Goal: Task Accomplishment & Management: Use online tool/utility

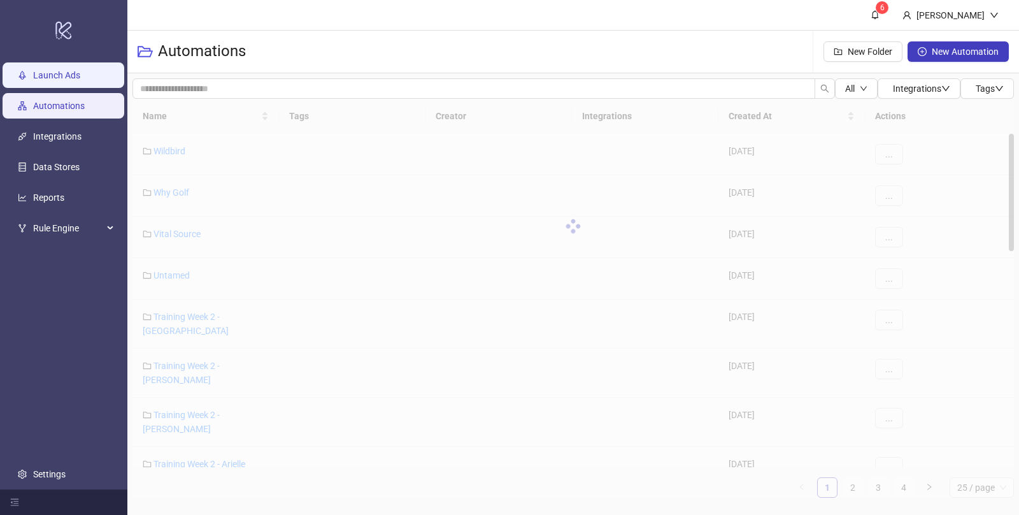
click at [76, 76] on link "Launch Ads" at bounding box center [56, 75] width 47 height 10
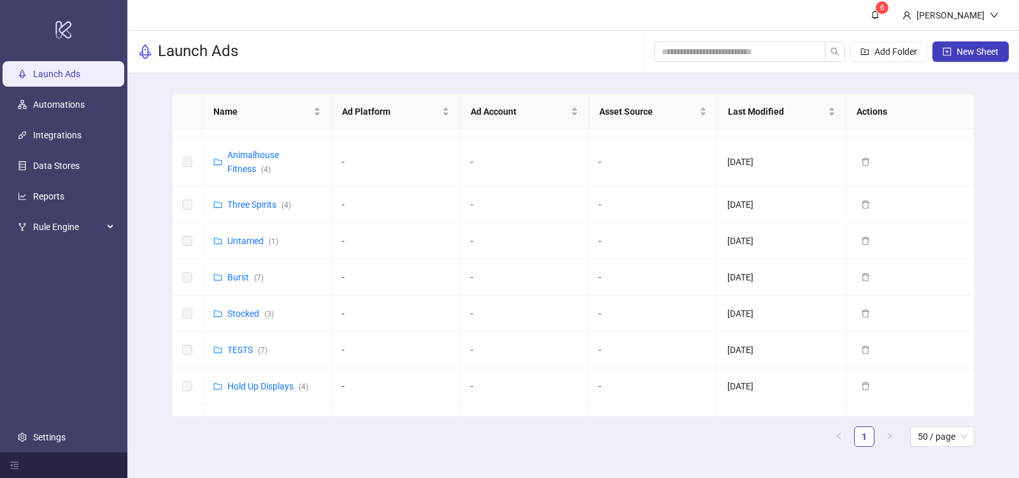
scroll to position [663, 0]
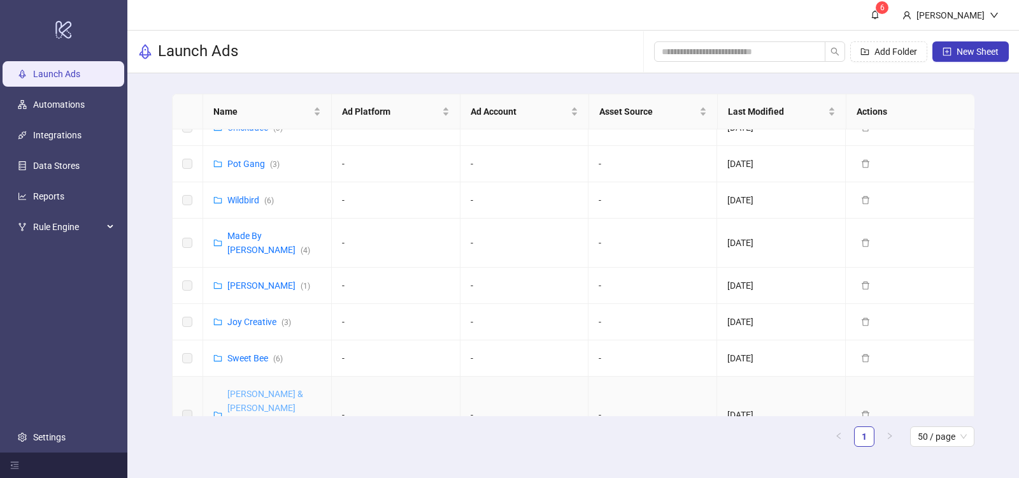
click at [259, 389] on link "[PERSON_NAME] & [PERSON_NAME] ([GEOGRAPHIC_DATA]) ( 9 )" at bounding box center [273, 415] width 92 height 52
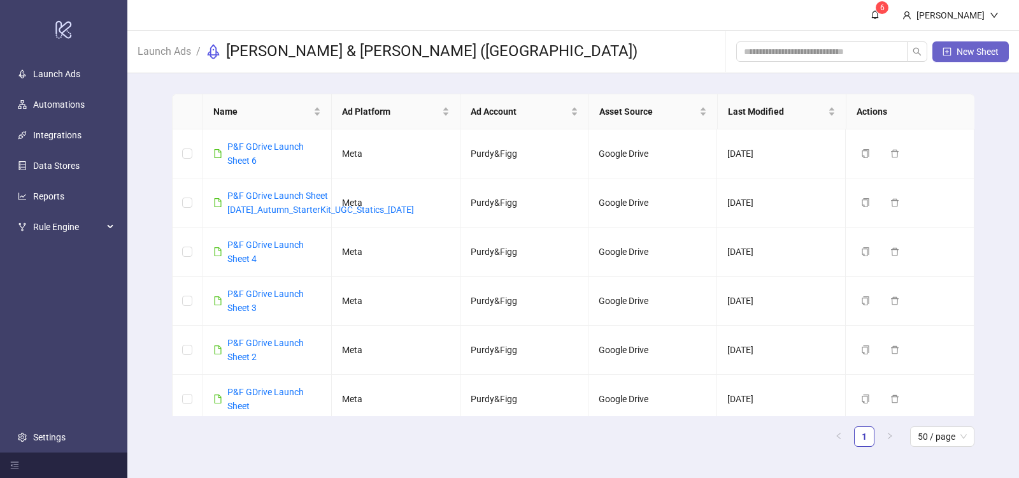
click at [954, 53] on button "New Sheet" at bounding box center [971, 51] width 76 height 20
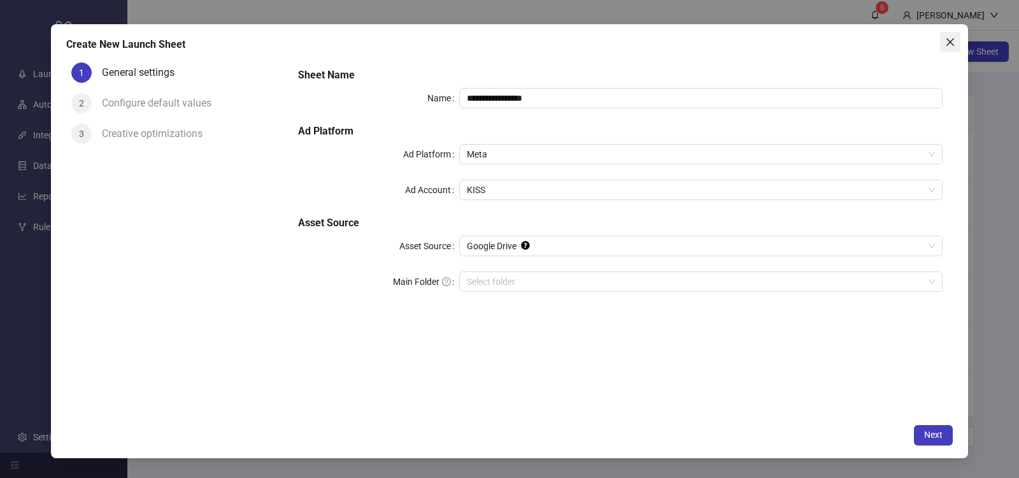
click at [946, 38] on icon "close" at bounding box center [951, 42] width 10 height 10
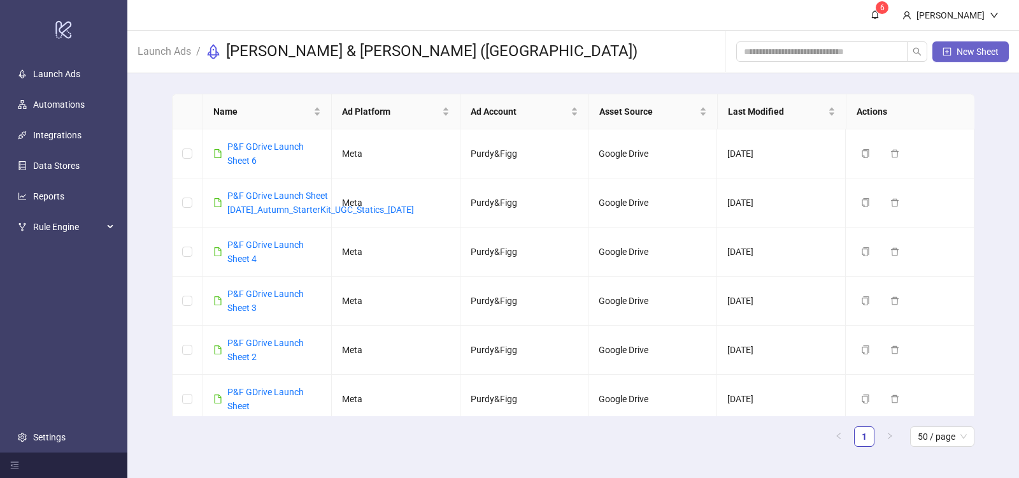
click at [956, 52] on button "New Sheet" at bounding box center [971, 51] width 76 height 20
type input "**********"
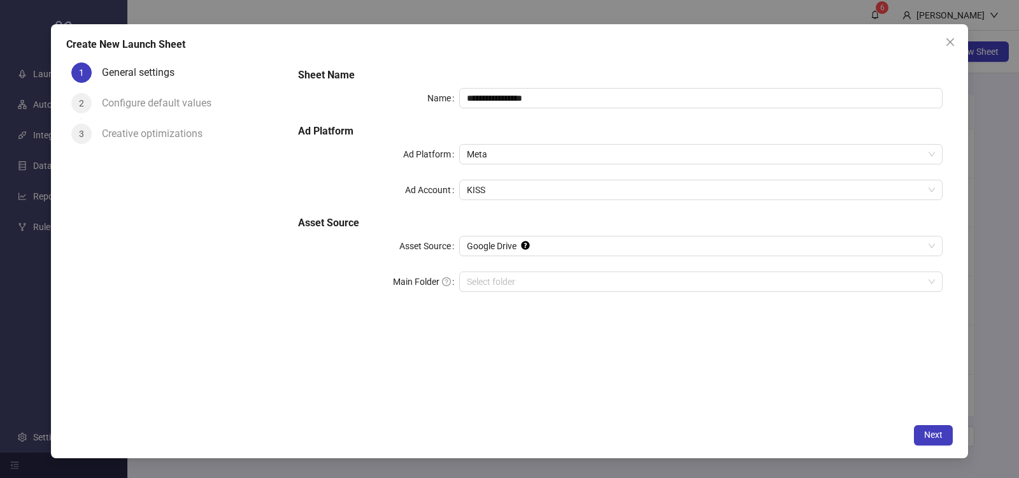
click at [504, 88] on div "**********" at bounding box center [701, 98] width 484 height 20
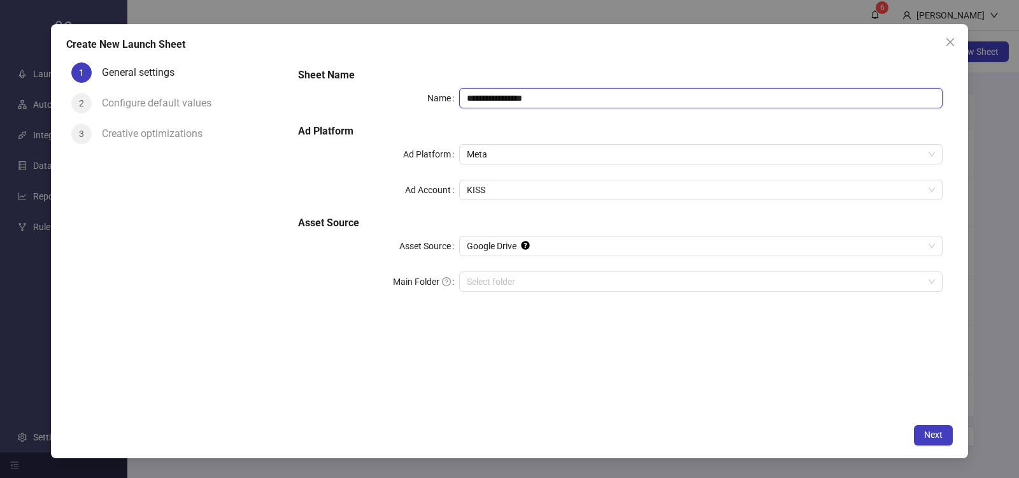
click at [492, 96] on input "**********" at bounding box center [701, 98] width 484 height 20
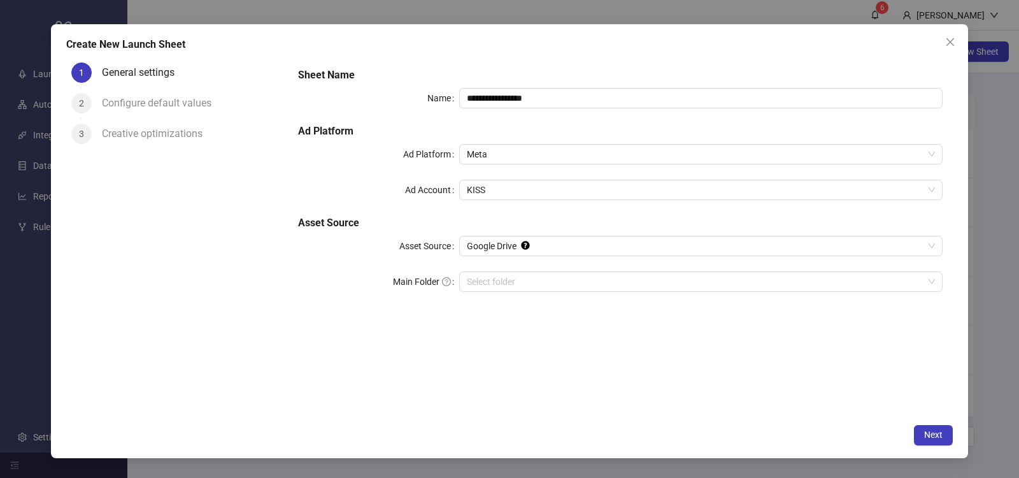
click at [391, 119] on div "**********" at bounding box center [620, 187] width 655 height 250
click at [947, 38] on icon "close" at bounding box center [951, 42] width 8 height 8
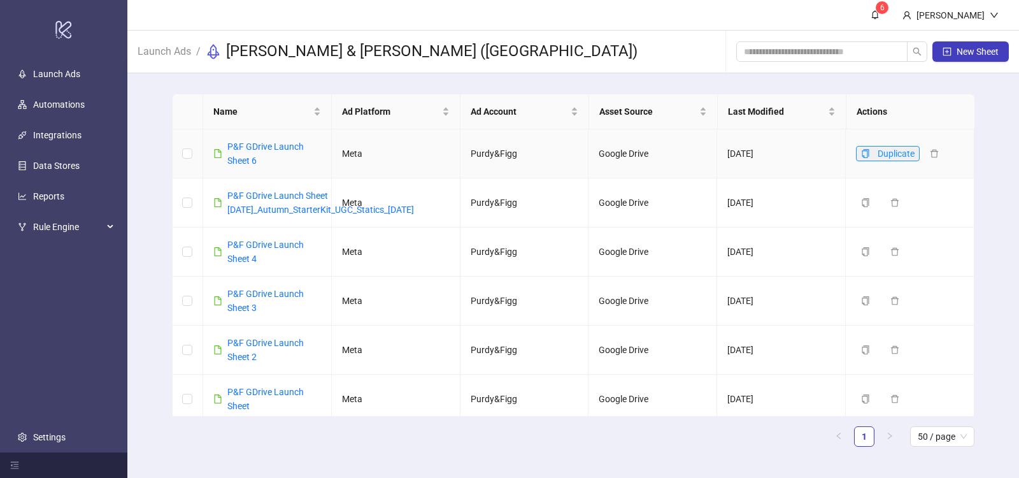
click at [865, 152] on icon "copy" at bounding box center [865, 153] width 9 height 9
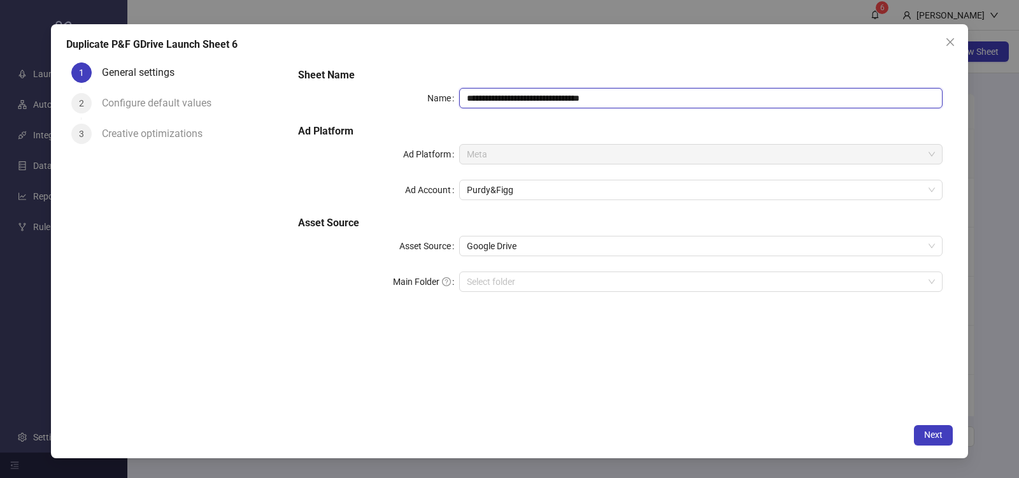
drag, startPoint x: 630, startPoint y: 99, endPoint x: 438, endPoint y: 93, distance: 191.3
click at [438, 93] on div "**********" at bounding box center [620, 98] width 645 height 20
type input "**********"
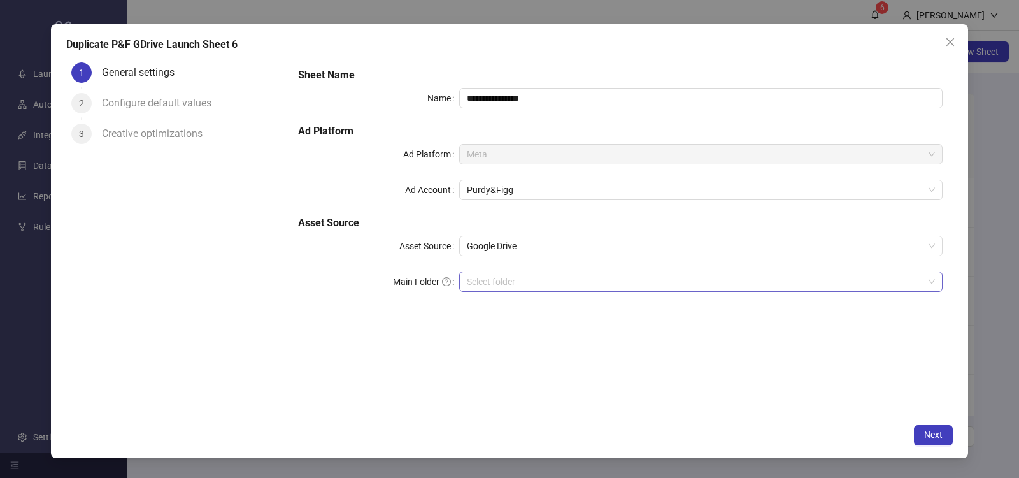
click at [493, 282] on input "Main Folder" at bounding box center [695, 281] width 457 height 19
click at [932, 436] on span "Next" at bounding box center [934, 434] width 18 height 10
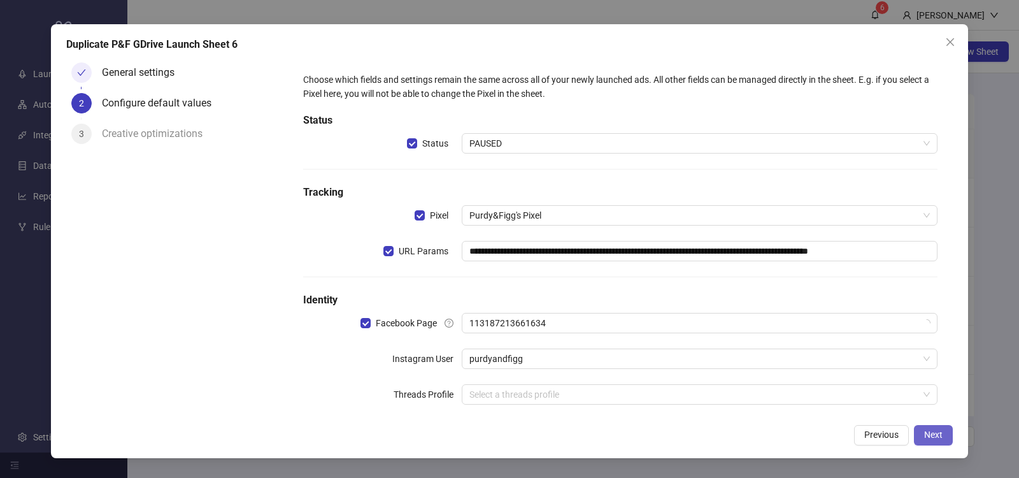
click at [924, 433] on button "Next" at bounding box center [933, 435] width 39 height 20
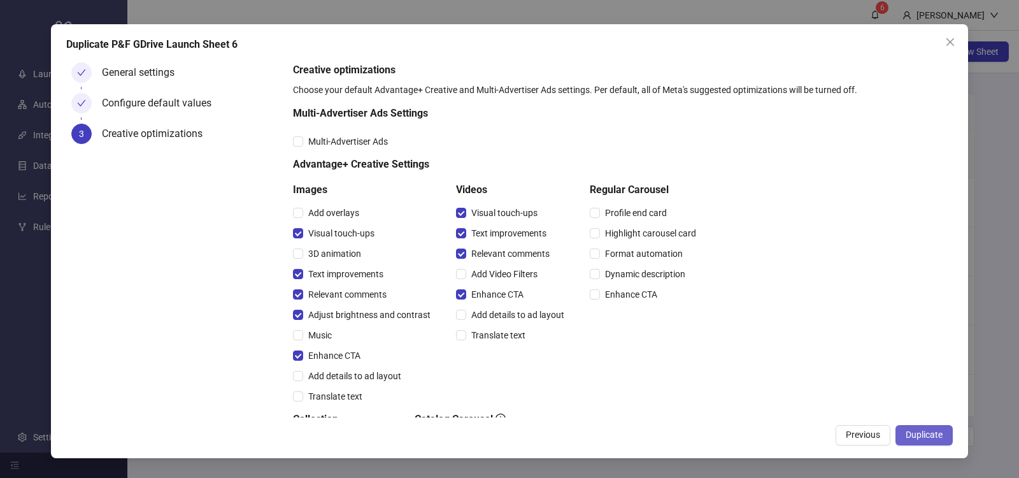
click at [918, 433] on span "Duplicate" at bounding box center [924, 434] width 37 height 10
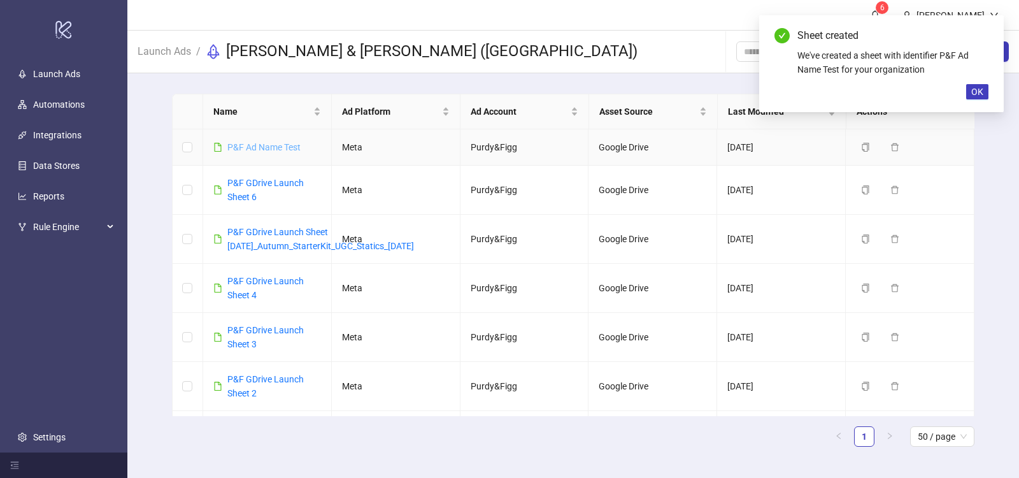
click at [271, 143] on link "P&F Ad Name Test" at bounding box center [263, 147] width 73 height 10
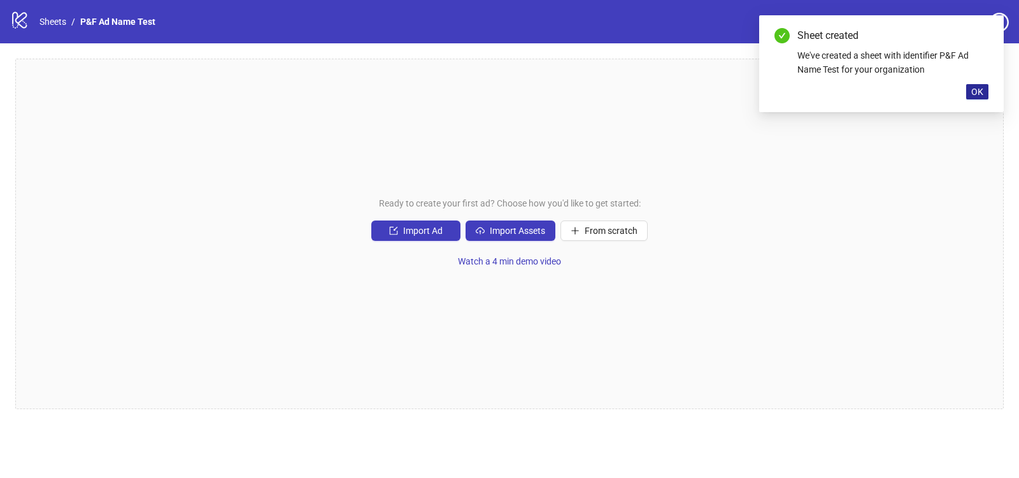
click at [976, 89] on span "OK" at bounding box center [978, 92] width 12 height 10
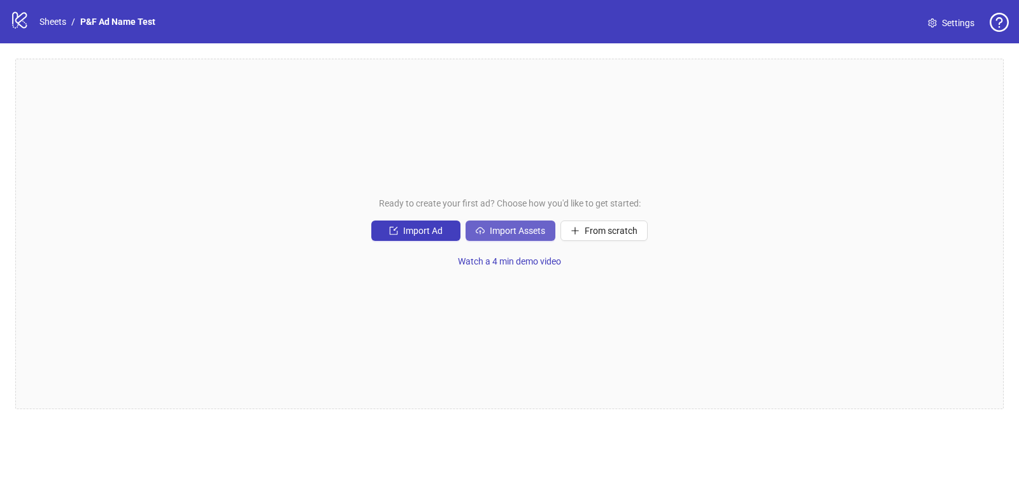
click at [512, 233] on span "Import Assets" at bounding box center [517, 231] width 55 height 10
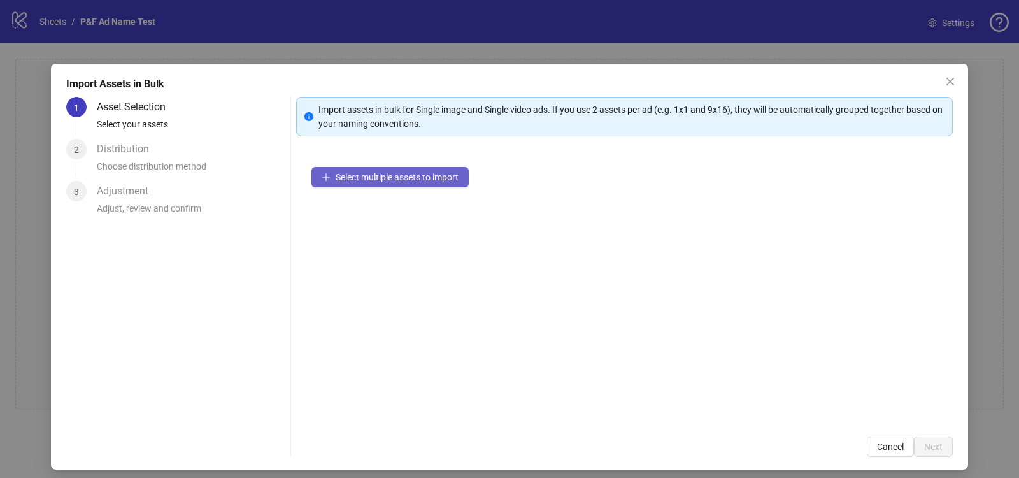
click at [385, 169] on button "Select multiple assets to import" at bounding box center [390, 177] width 157 height 20
click at [285, 263] on div "1 Asset Selection Select your assets 2 Distribution Choose distribution method …" at bounding box center [175, 277] width 219 height 360
click at [371, 180] on span "Select multiple assets to import" at bounding box center [397, 177] width 123 height 10
click at [954, 76] on button "Close" at bounding box center [950, 81] width 20 height 20
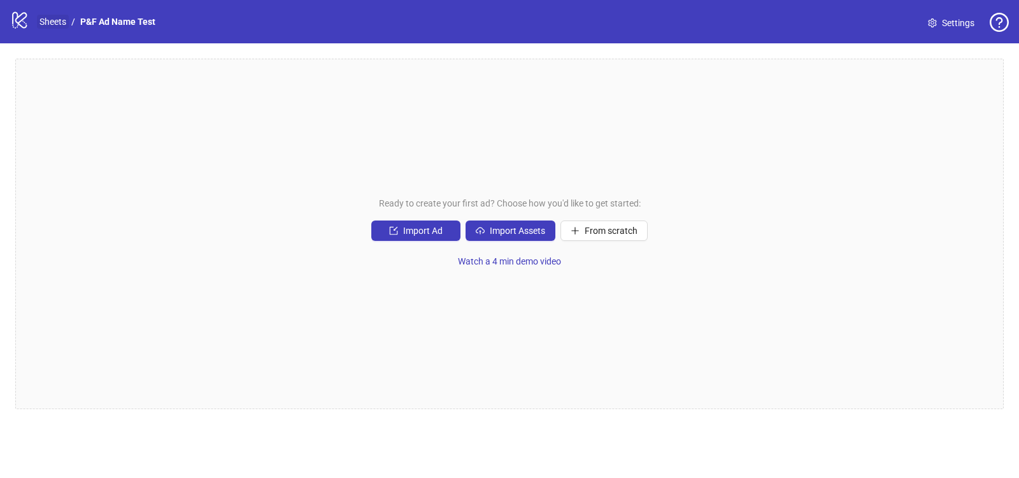
click at [41, 22] on link "Sheets" at bounding box center [53, 22] width 32 height 14
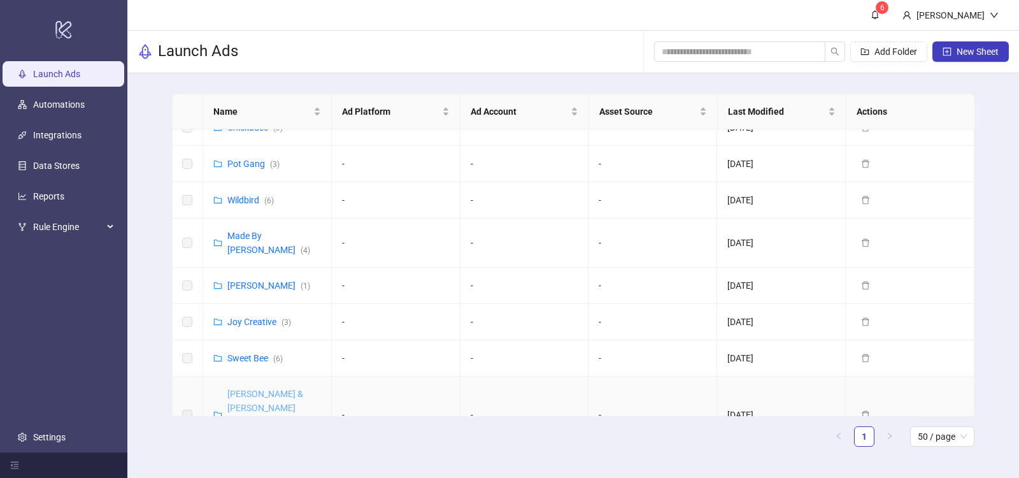
click at [253, 389] on link "[PERSON_NAME] & [PERSON_NAME] ([GEOGRAPHIC_DATA]) ( 10 )" at bounding box center [273, 415] width 92 height 52
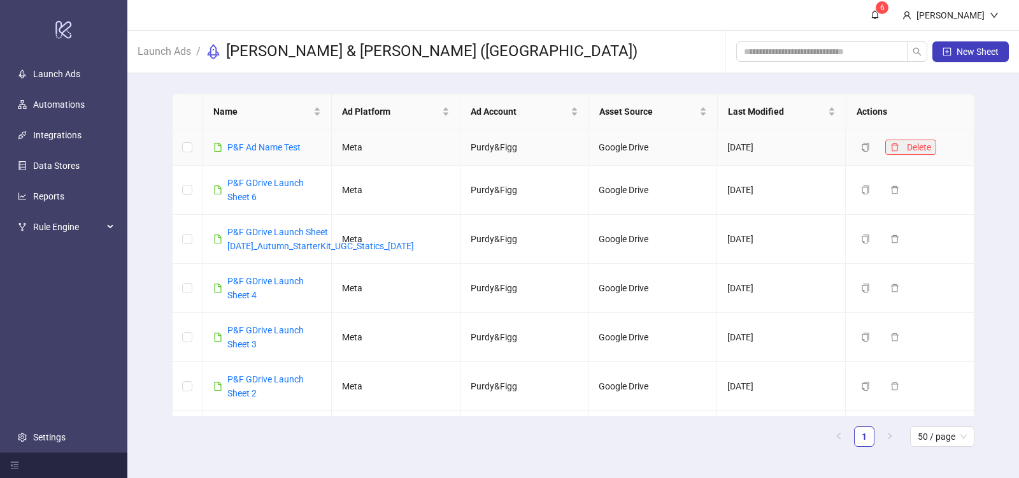
click at [894, 147] on icon "delete" at bounding box center [895, 147] width 9 height 9
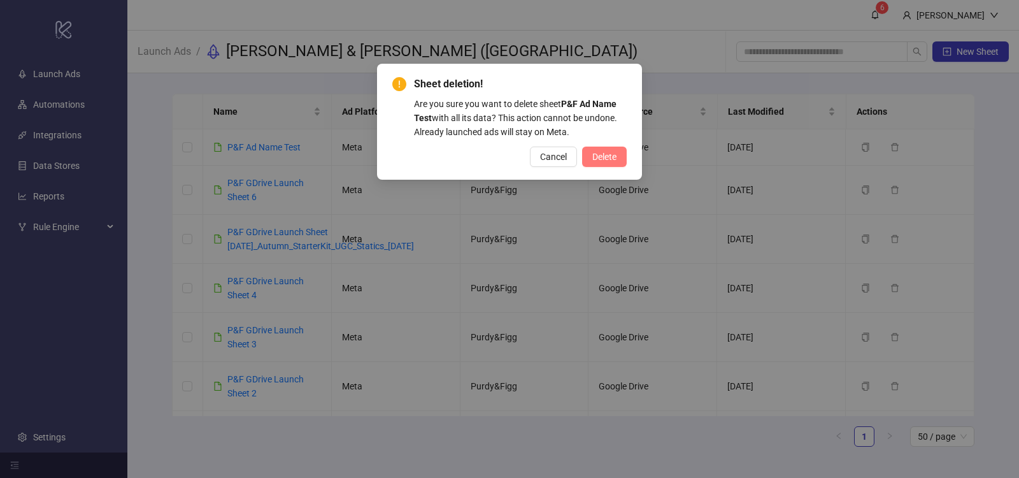
click at [607, 154] on span "Delete" at bounding box center [605, 157] width 24 height 10
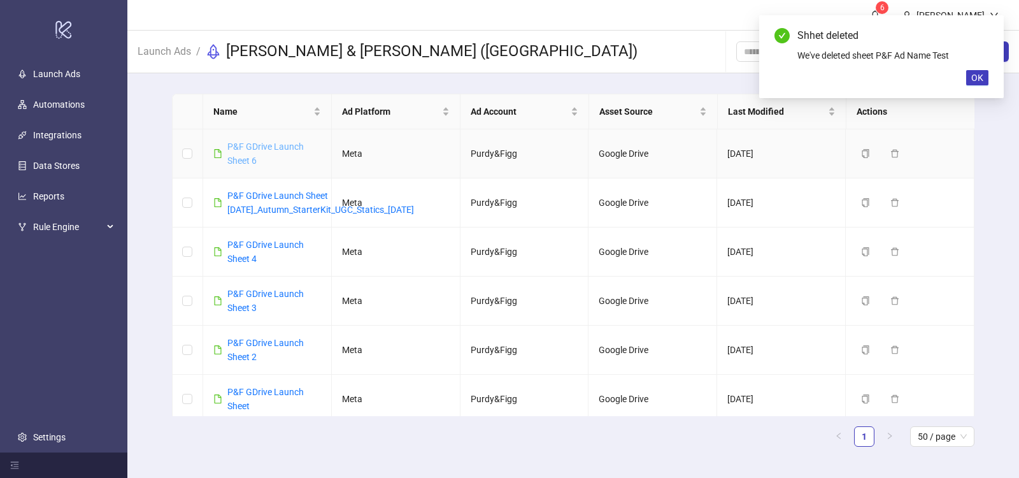
click at [278, 145] on link "P&F GDrive Launch Sheet 6" at bounding box center [265, 153] width 76 height 24
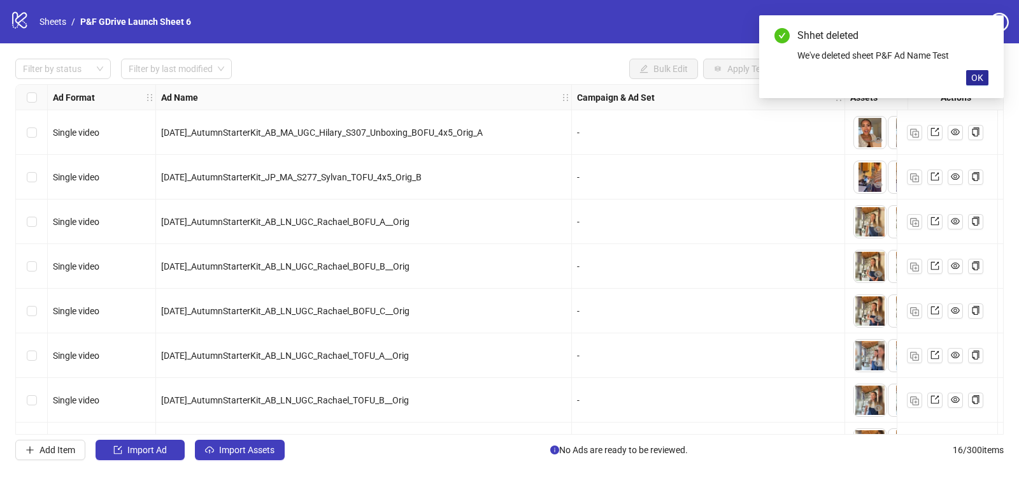
click at [979, 75] on span "OK" at bounding box center [978, 78] width 12 height 10
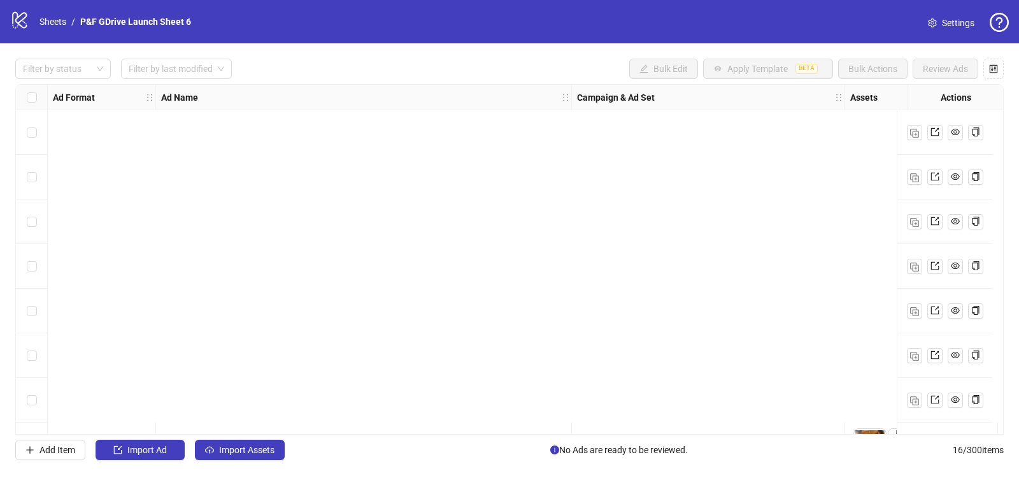
scroll to position [394, 0]
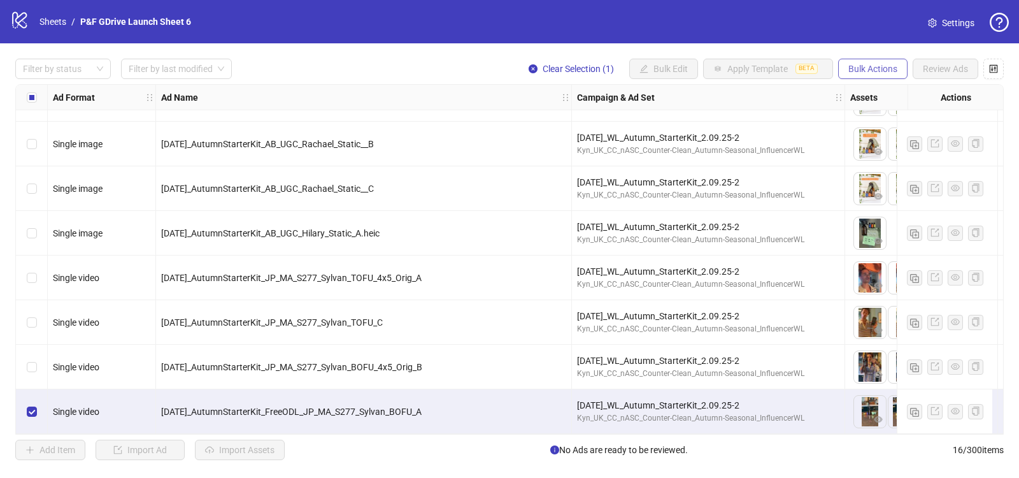
click at [875, 65] on span "Bulk Actions" at bounding box center [873, 69] width 49 height 10
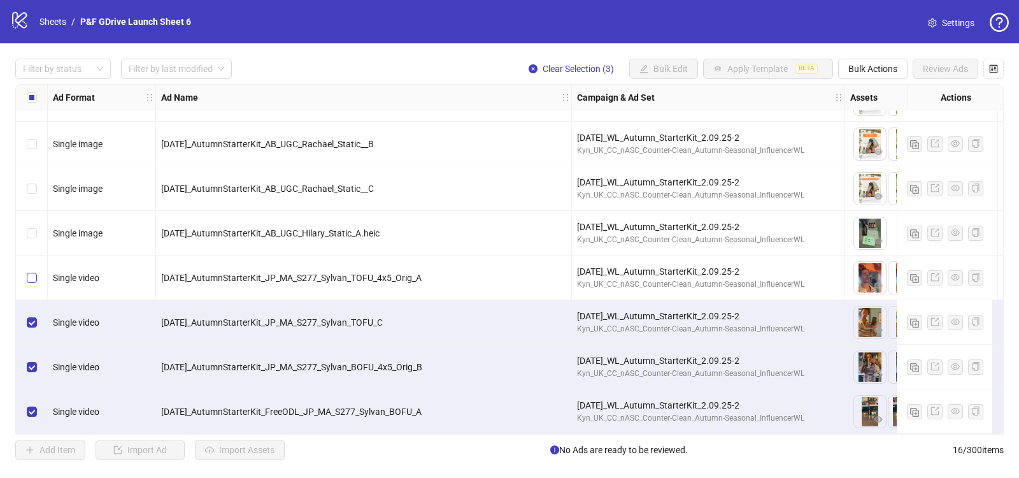
click at [32, 278] on label "Select row 13" at bounding box center [32, 278] width 10 height 14
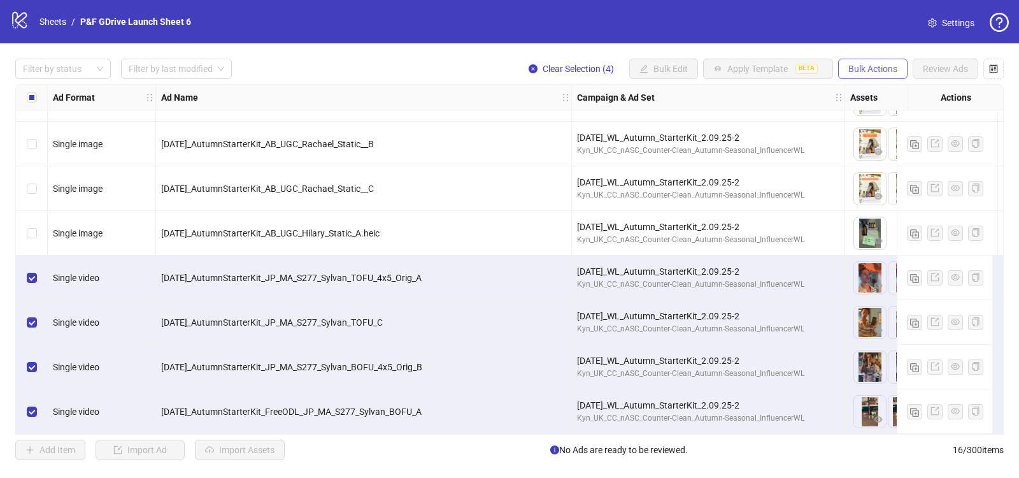
click at [861, 72] on span "Bulk Actions" at bounding box center [873, 69] width 49 height 10
click at [904, 137] on span "Duplicate with assets" at bounding box center [892, 135] width 87 height 14
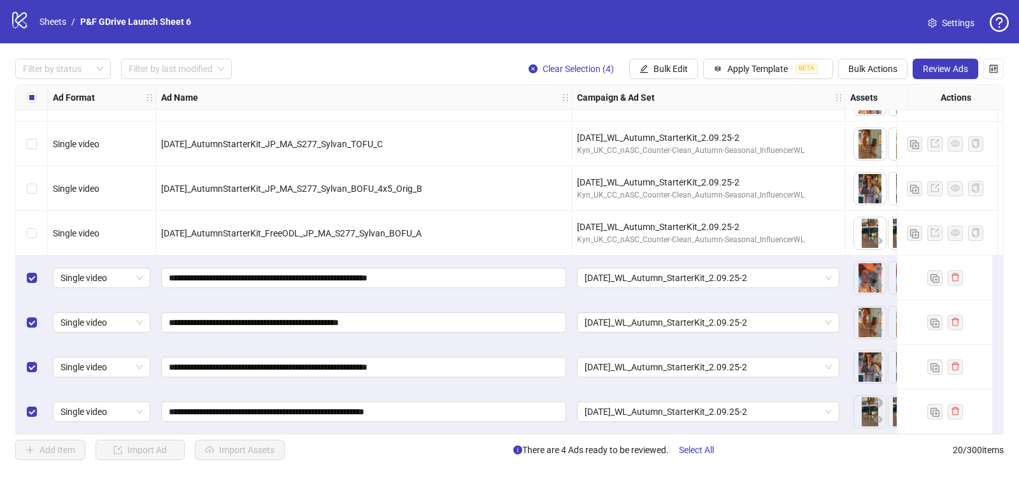
scroll to position [572, 0]
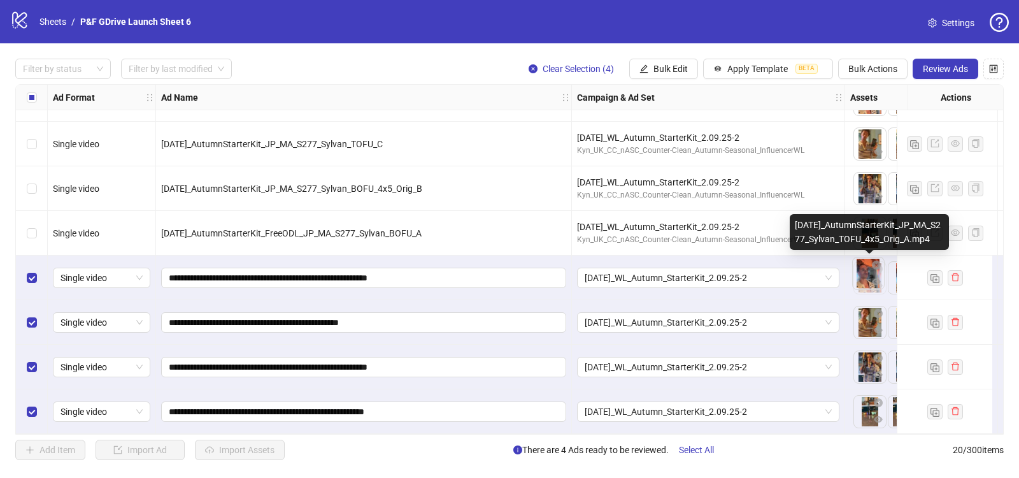
drag, startPoint x: 830, startPoint y: 243, endPoint x: 839, endPoint y: 259, distance: 18.8
click at [839, 259] on body "logo/logo-mobile Sheets / P&F GDrive Launch Sheet 6 Settings Filter by status F…" at bounding box center [509, 239] width 1019 height 478
click at [826, 235] on div "[DATE]_AutumnStarterKit_JP_MA_S277_Sylvan_TOFU_4x5_Orig_A.mp4" at bounding box center [868, 232] width 159 height 36
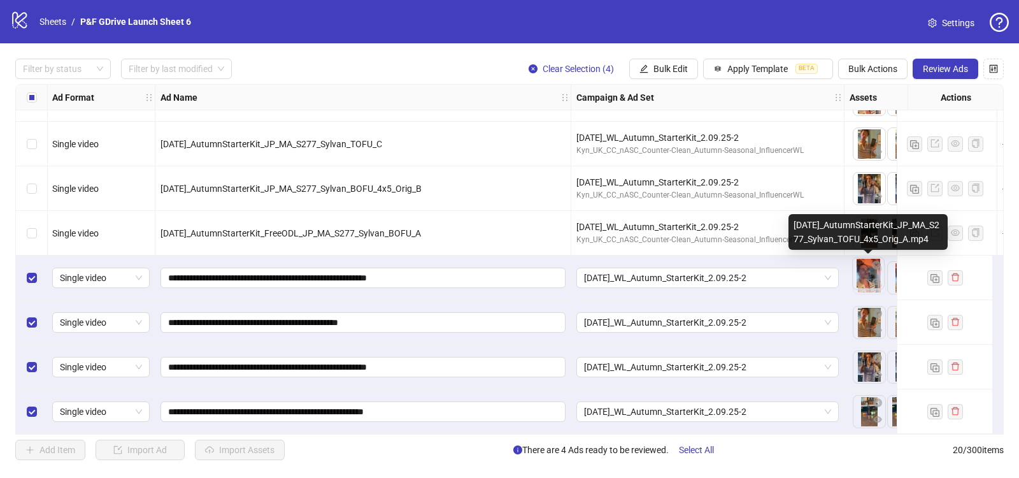
click at [826, 235] on div "[DATE]_AutumnStarterKit_JP_MA_S277_Sylvan_TOFU_4x5_Orig_A.mp4" at bounding box center [868, 232] width 159 height 36
drag, startPoint x: 814, startPoint y: 238, endPoint x: 810, endPoint y: 230, distance: 8.5
click at [810, 230] on div "[DATE]_AutumnStarterKit_JP_MA_S277_Sylvan_TOFU_4x5_Orig_A.mp4" at bounding box center [868, 232] width 159 height 36
drag, startPoint x: 795, startPoint y: 212, endPoint x: 820, endPoint y: 221, distance: 26.6
click at [820, 221] on body "logo/logo-mobile Sheets / P&F GDrive Launch Sheet 6 Settings Filter by status F…" at bounding box center [509, 239] width 1019 height 478
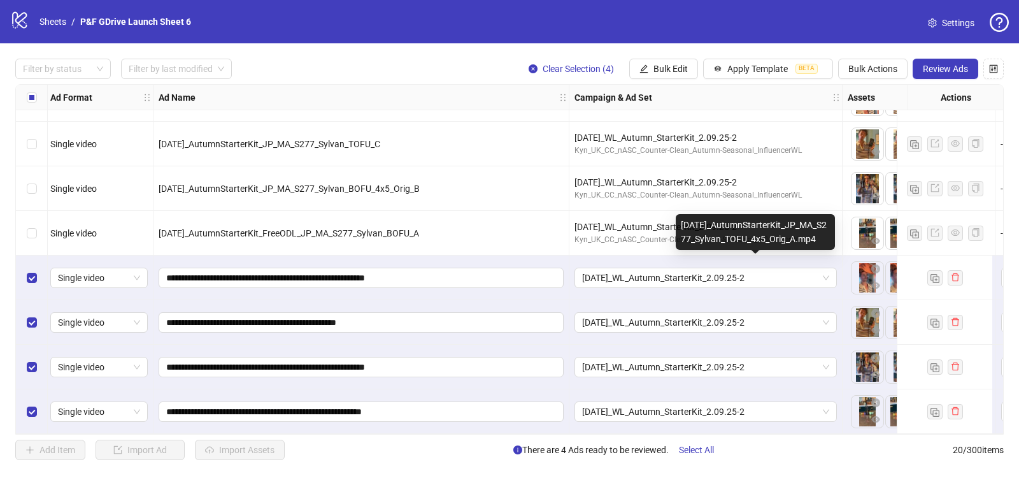
scroll to position [572, 148]
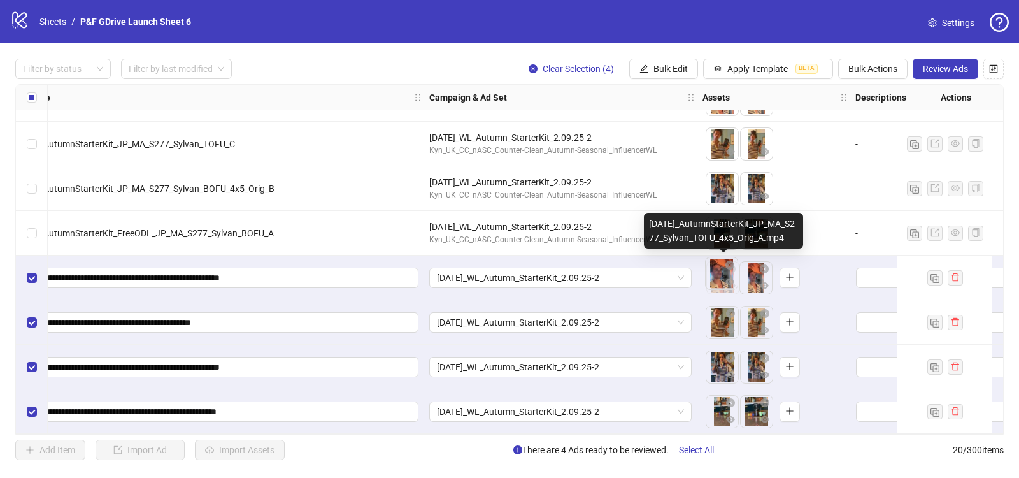
drag, startPoint x: 756, startPoint y: 278, endPoint x: 721, endPoint y: 277, distance: 35.1
click at [721, 277] on body "logo/logo-mobile Sheets / P&F GDrive Launch Sheet 6 Settings Filter by status F…" at bounding box center [509, 239] width 1019 height 478
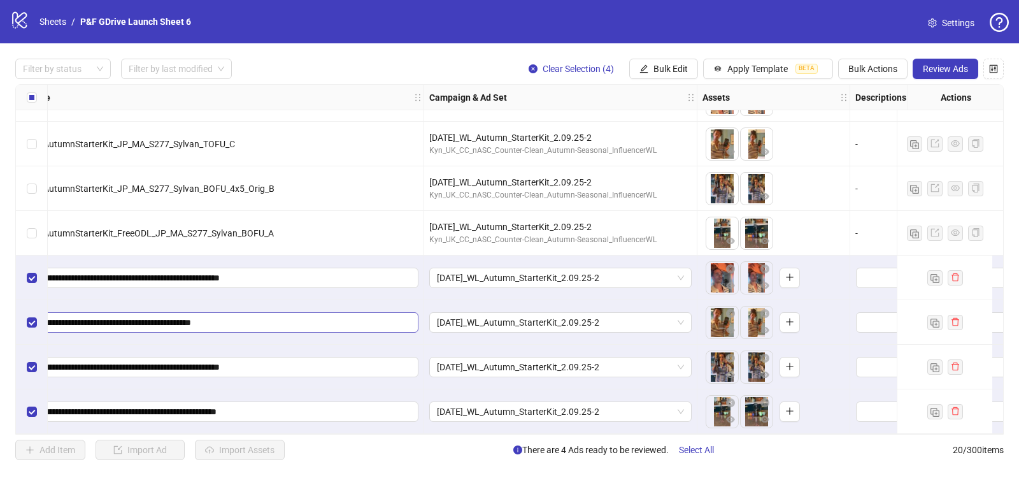
scroll to position [571, 0]
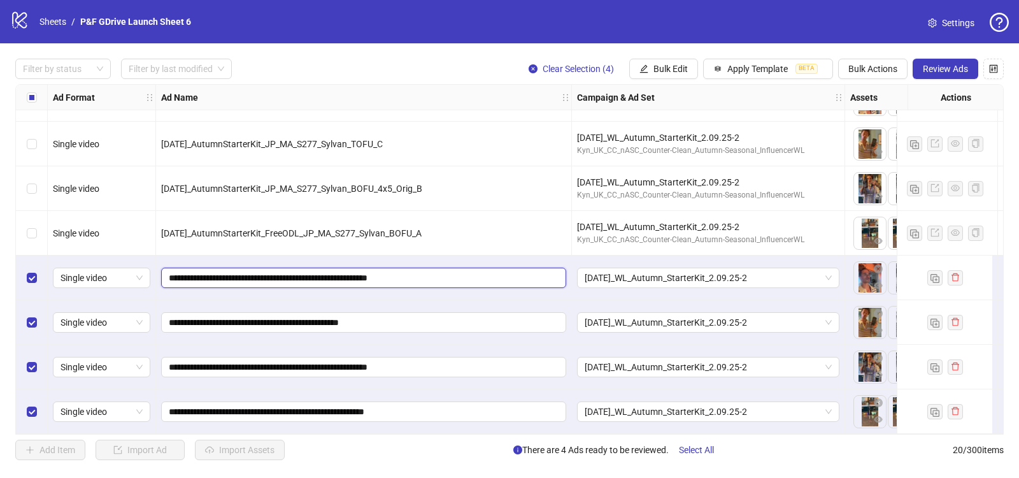
click at [461, 272] on input "**********" at bounding box center [362, 278] width 387 height 14
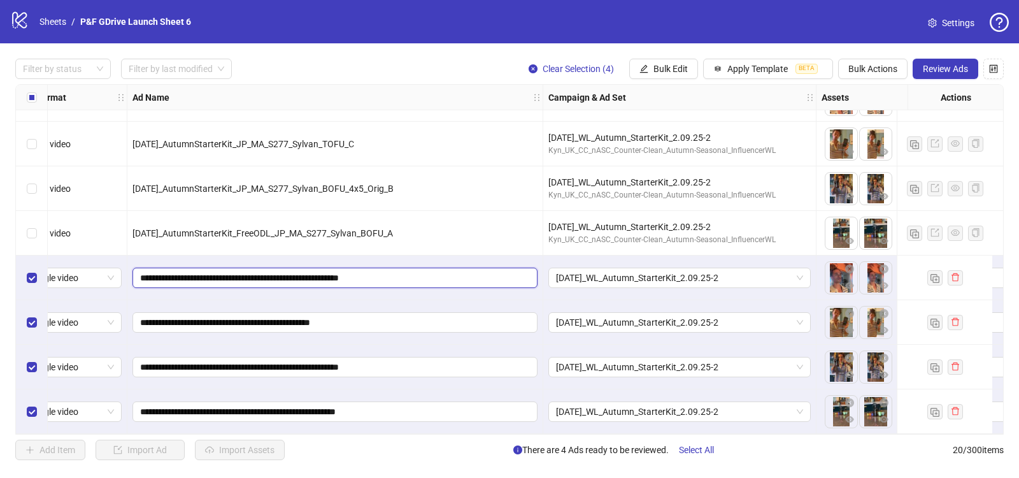
scroll to position [572, 41]
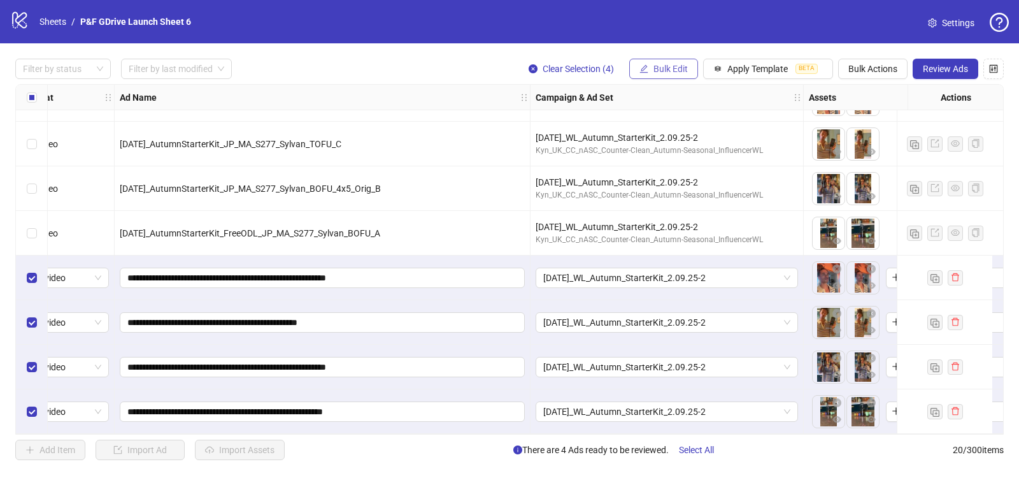
click at [676, 67] on span "Bulk Edit" at bounding box center [671, 69] width 34 height 10
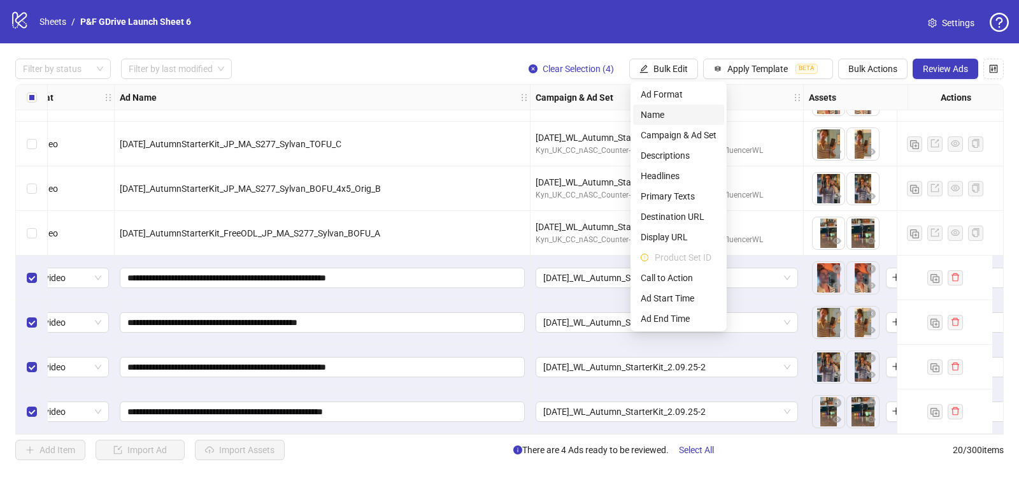
click at [662, 118] on span "Name" at bounding box center [679, 115] width 76 height 14
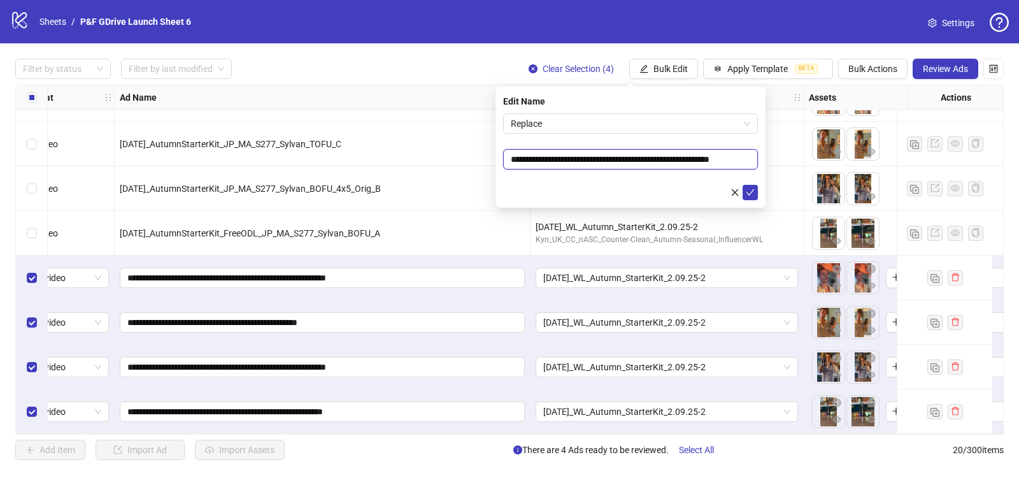
click at [579, 161] on input "**********" at bounding box center [630, 159] width 255 height 20
click at [578, 122] on span "Replace" at bounding box center [631, 123] width 240 height 19
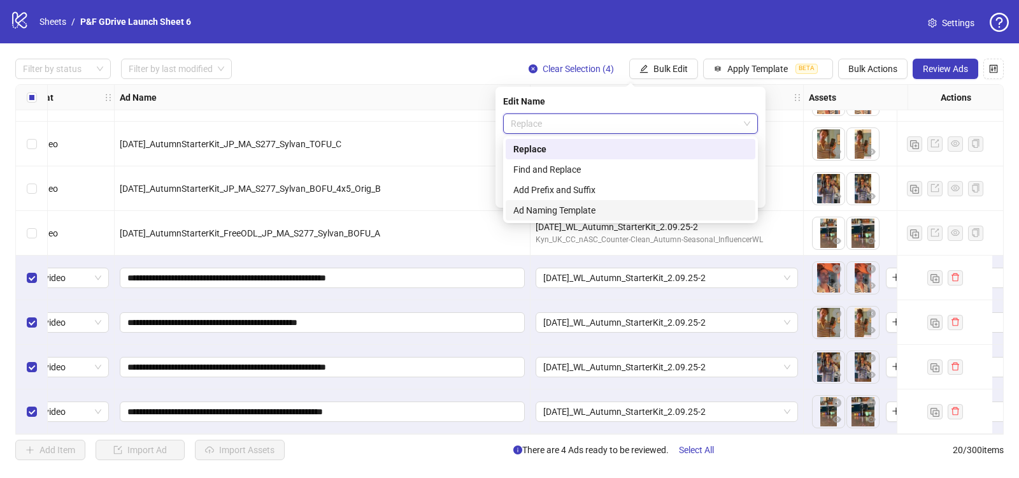
click at [563, 211] on div "Ad Naming Template" at bounding box center [631, 210] width 234 height 14
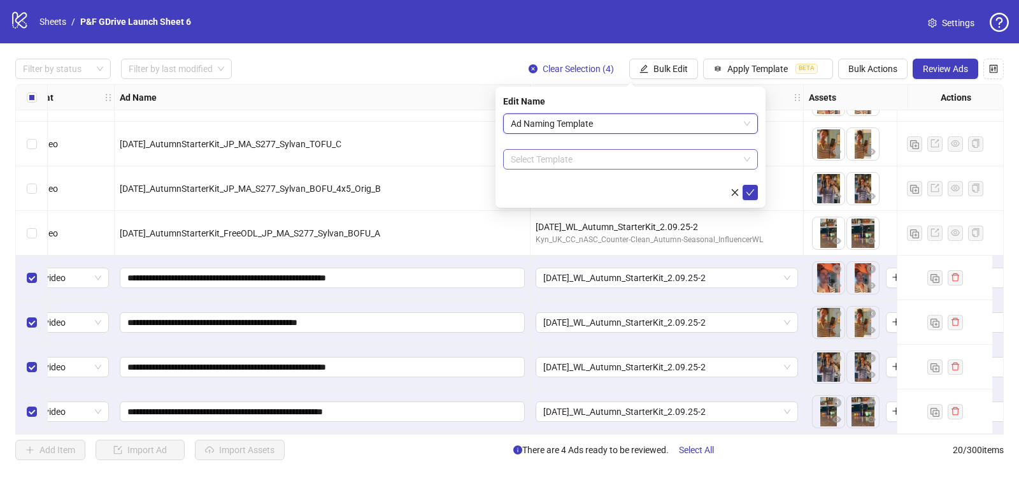
click at [573, 162] on input "search" at bounding box center [625, 159] width 228 height 19
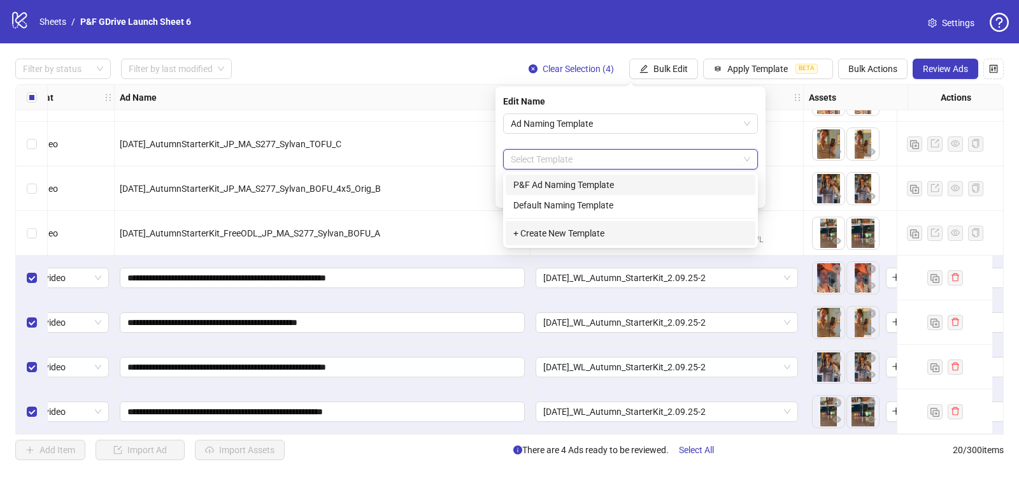
click at [552, 183] on div "P&F Ad Naming Template" at bounding box center [631, 185] width 234 height 14
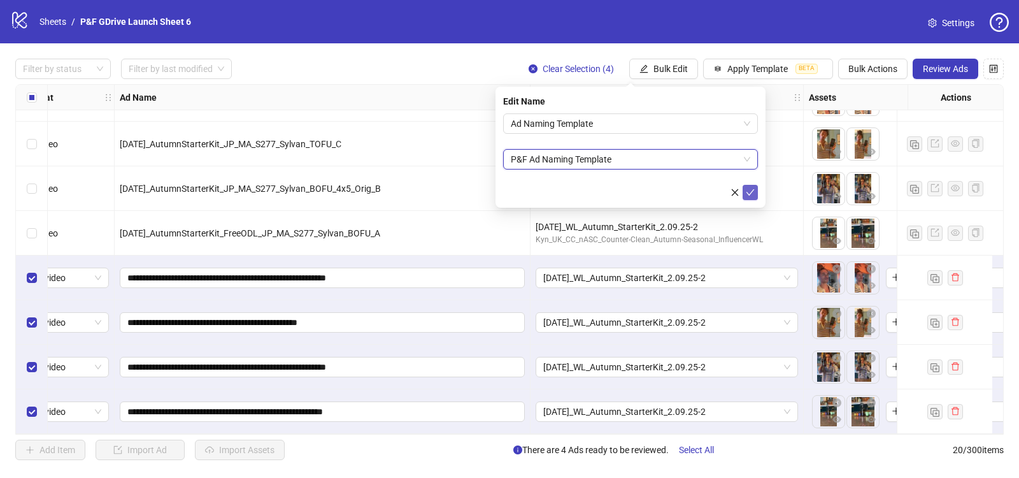
click at [752, 192] on icon "check" at bounding box center [750, 192] width 9 height 9
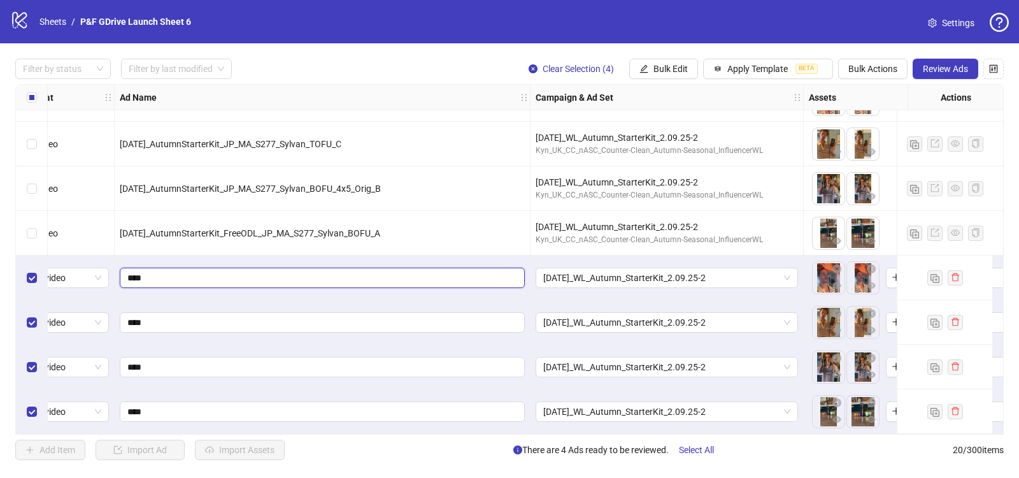
click at [192, 272] on input "****" at bounding box center [320, 278] width 387 height 14
click at [670, 64] on span "Bulk Edit" at bounding box center [671, 69] width 34 height 10
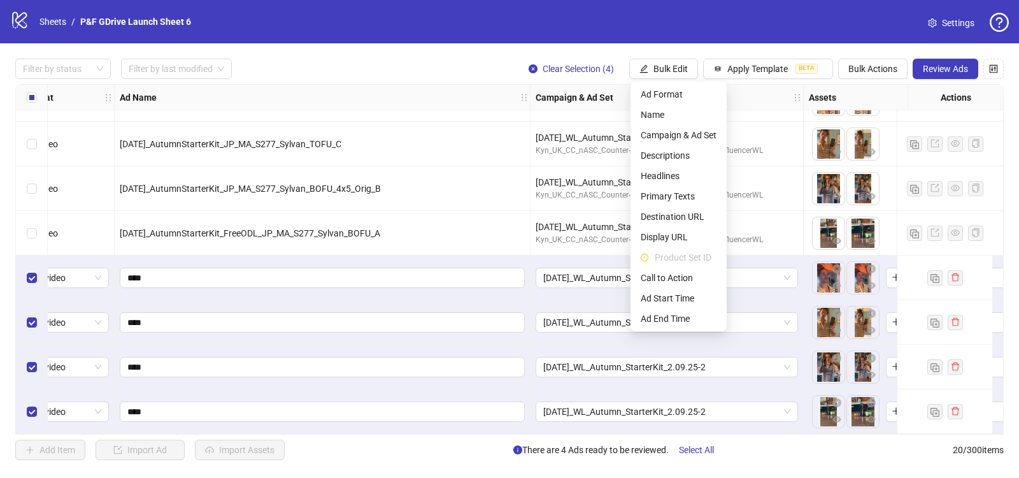
click at [196, 300] on div "****" at bounding box center [323, 322] width 416 height 45
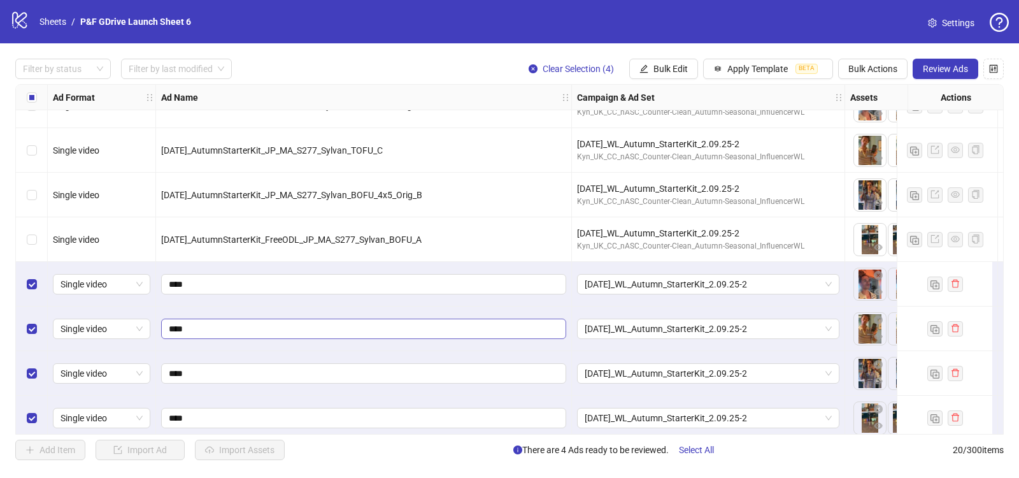
scroll to position [572, 0]
